Goal: Transaction & Acquisition: Purchase product/service

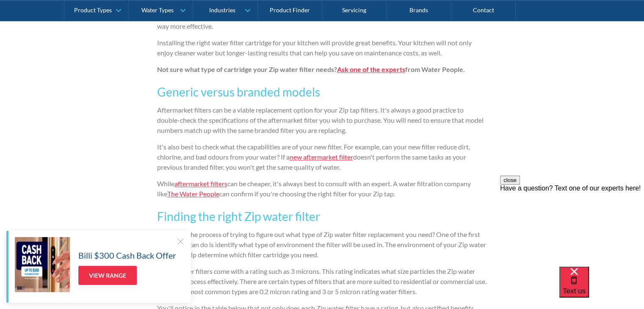
scroll to position [683, 0]
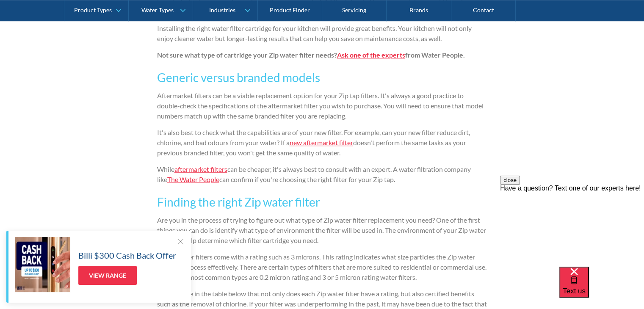
click at [194, 178] on link "The Water People" at bounding box center [193, 179] width 52 height 8
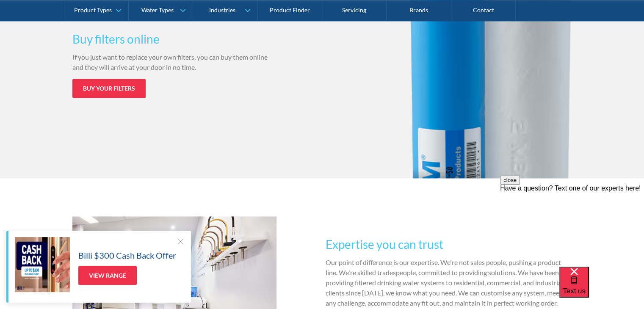
scroll to position [1143, 0]
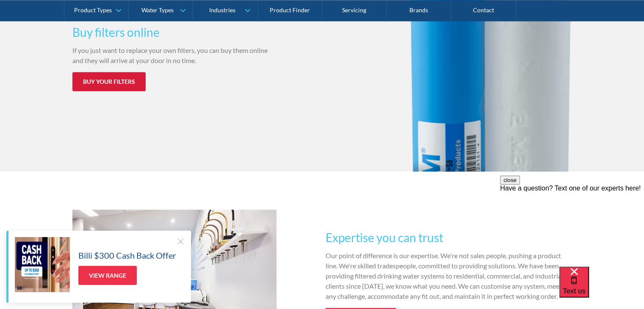
click at [124, 78] on link "Buy your filters" at bounding box center [108, 81] width 73 height 19
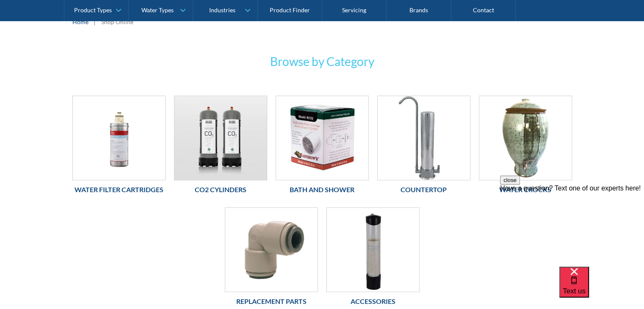
click at [122, 191] on h6 "Water Filter Cartridges" at bounding box center [118, 190] width 93 height 10
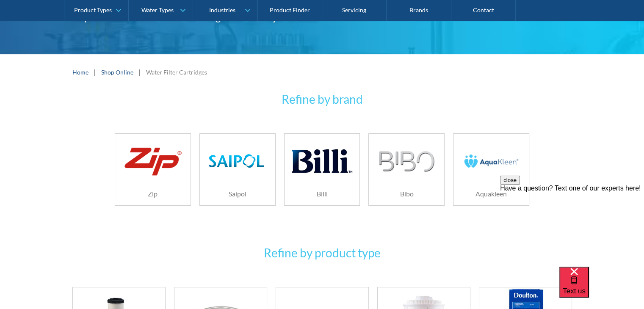
scroll to position [127, 0]
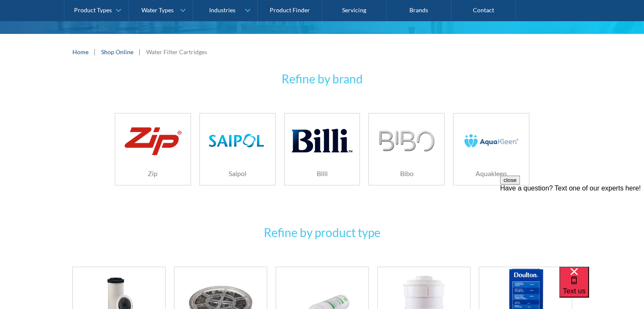
click at [140, 146] on img at bounding box center [153, 141] width 60 height 36
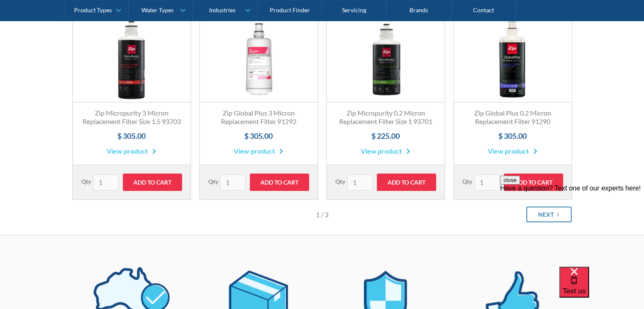
scroll to position [212, 0]
